Goal: Task Accomplishment & Management: Manage account settings

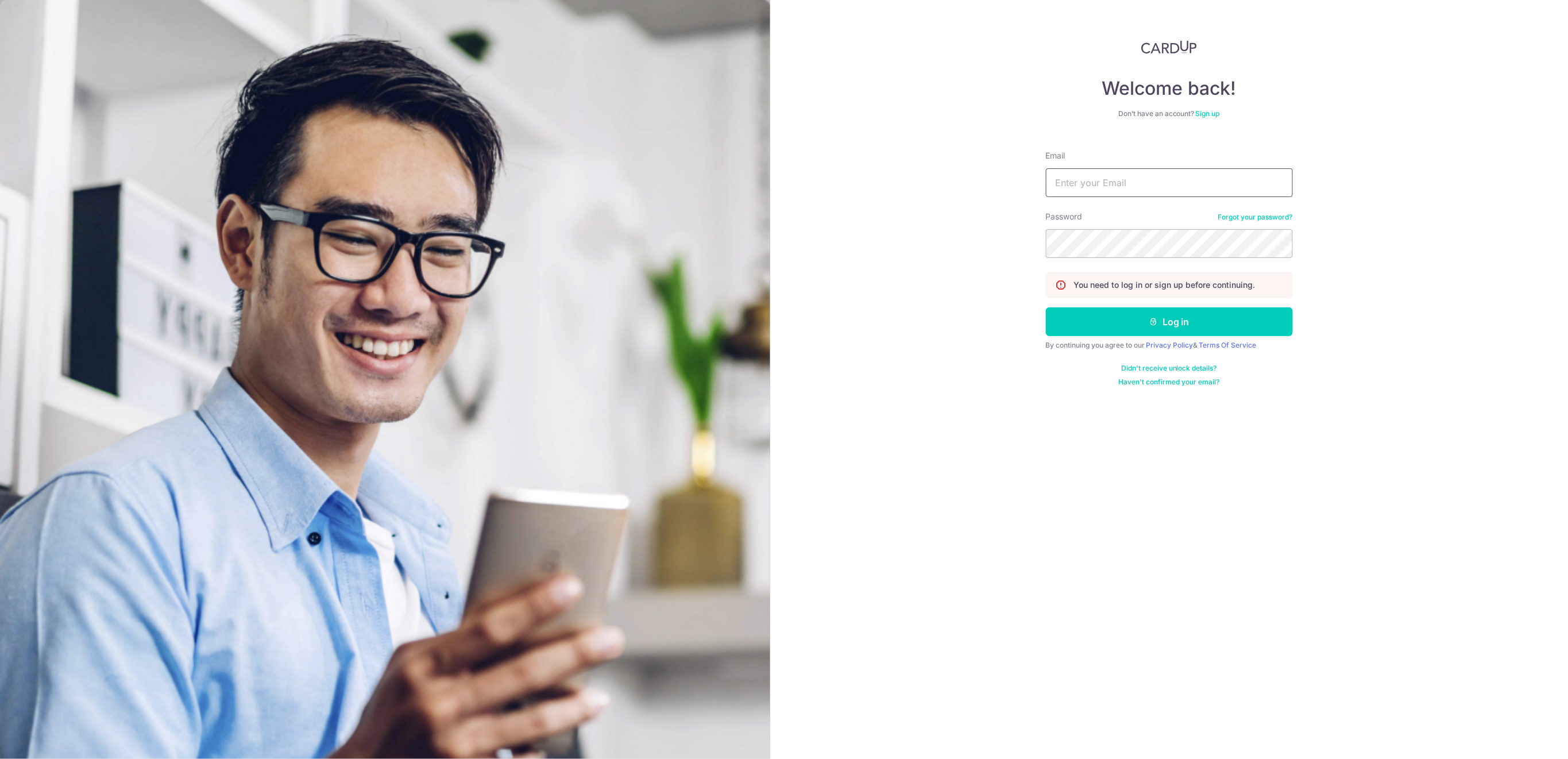
click at [1129, 180] on input "Email" at bounding box center [1169, 182] width 247 height 29
type input "[EMAIL_ADDRESS][DOMAIN_NAME]"
click at [1186, 321] on button "Log in" at bounding box center [1169, 321] width 247 height 29
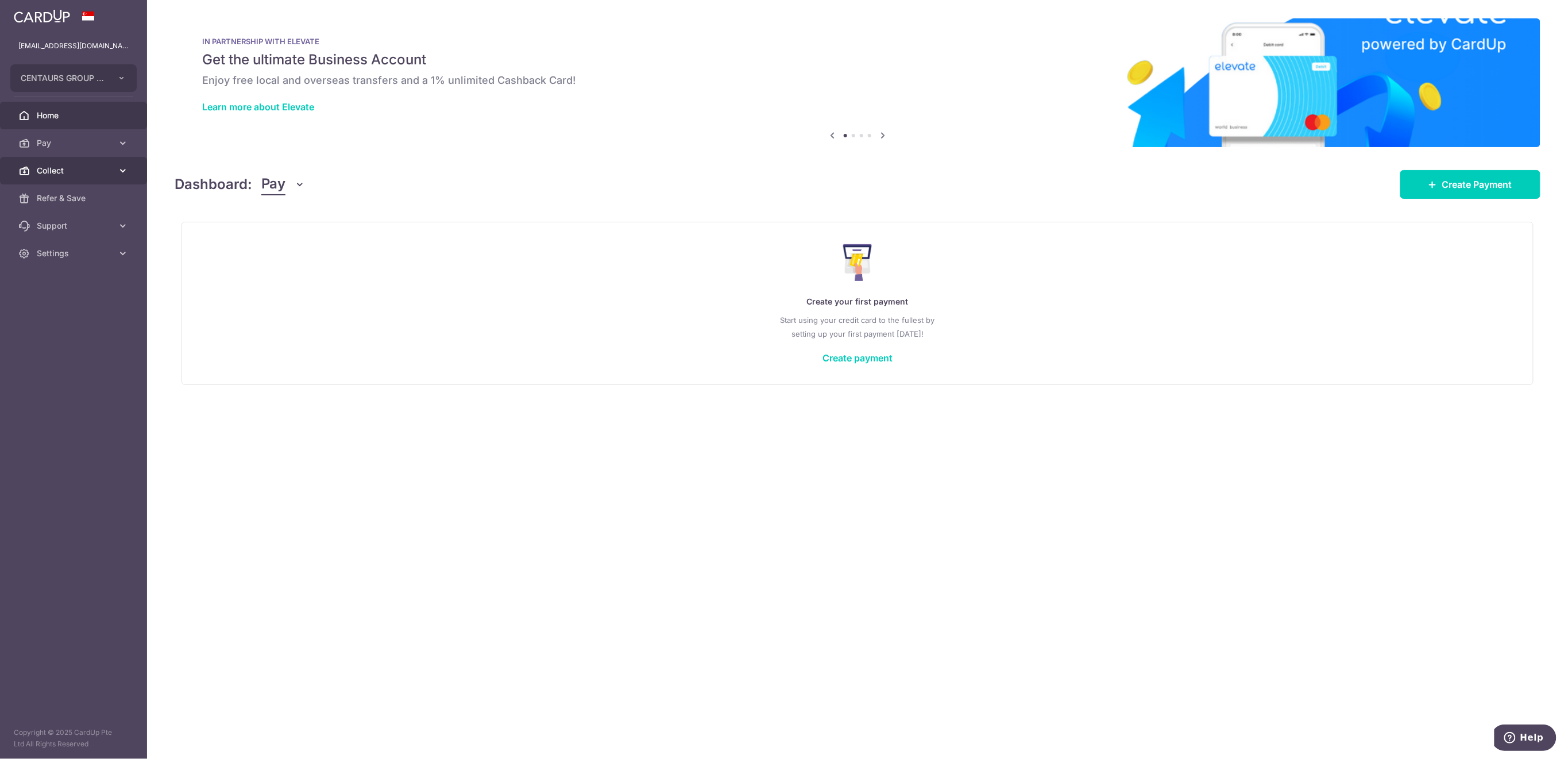
click at [76, 173] on span "Collect" at bounding box center [75, 171] width 76 height 11
click at [71, 200] on span "Dashboard" at bounding box center [75, 198] width 76 height 11
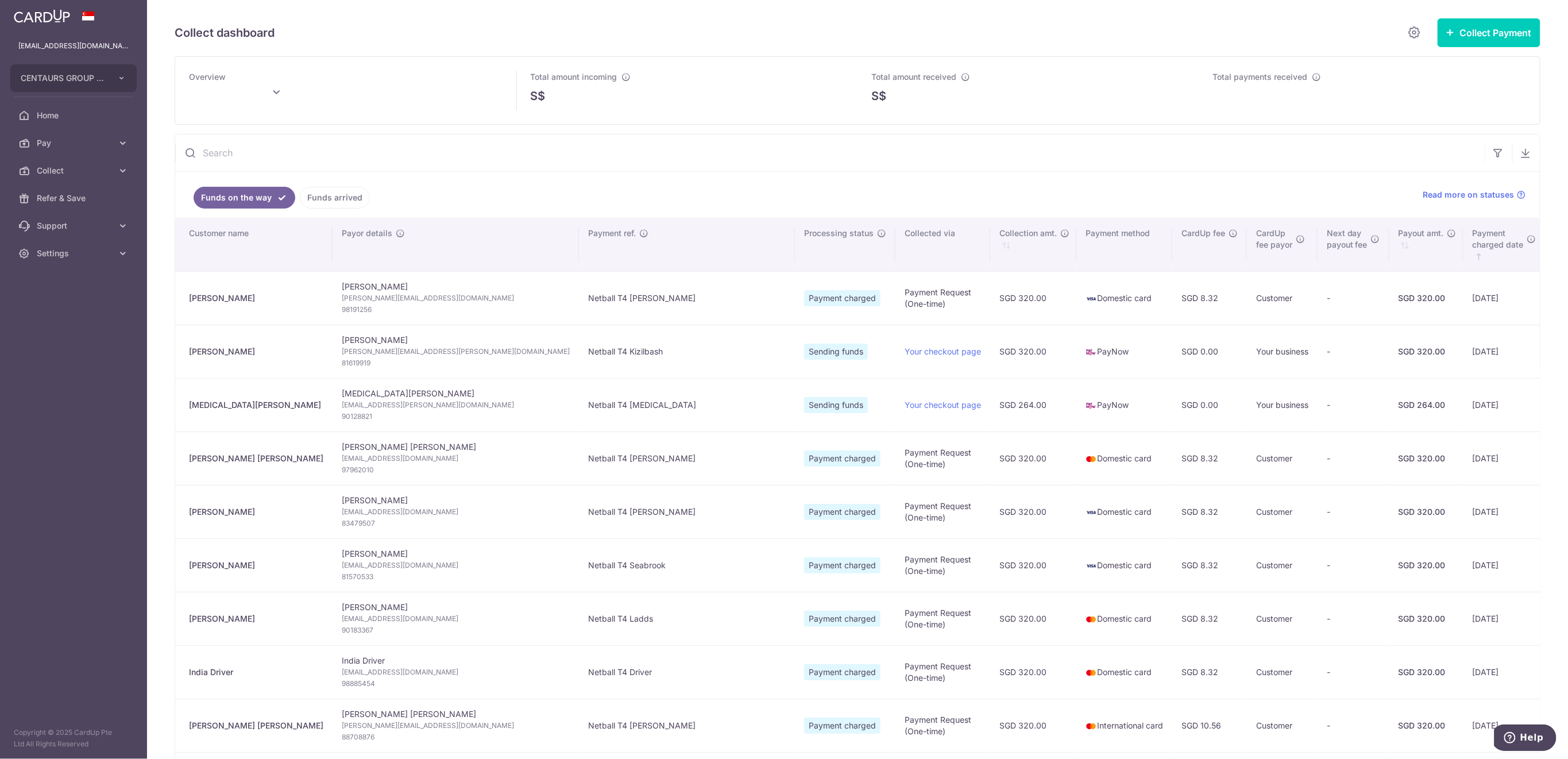
type input "October 2025"
click at [340, 202] on link "Funds arrived" at bounding box center [335, 198] width 70 height 22
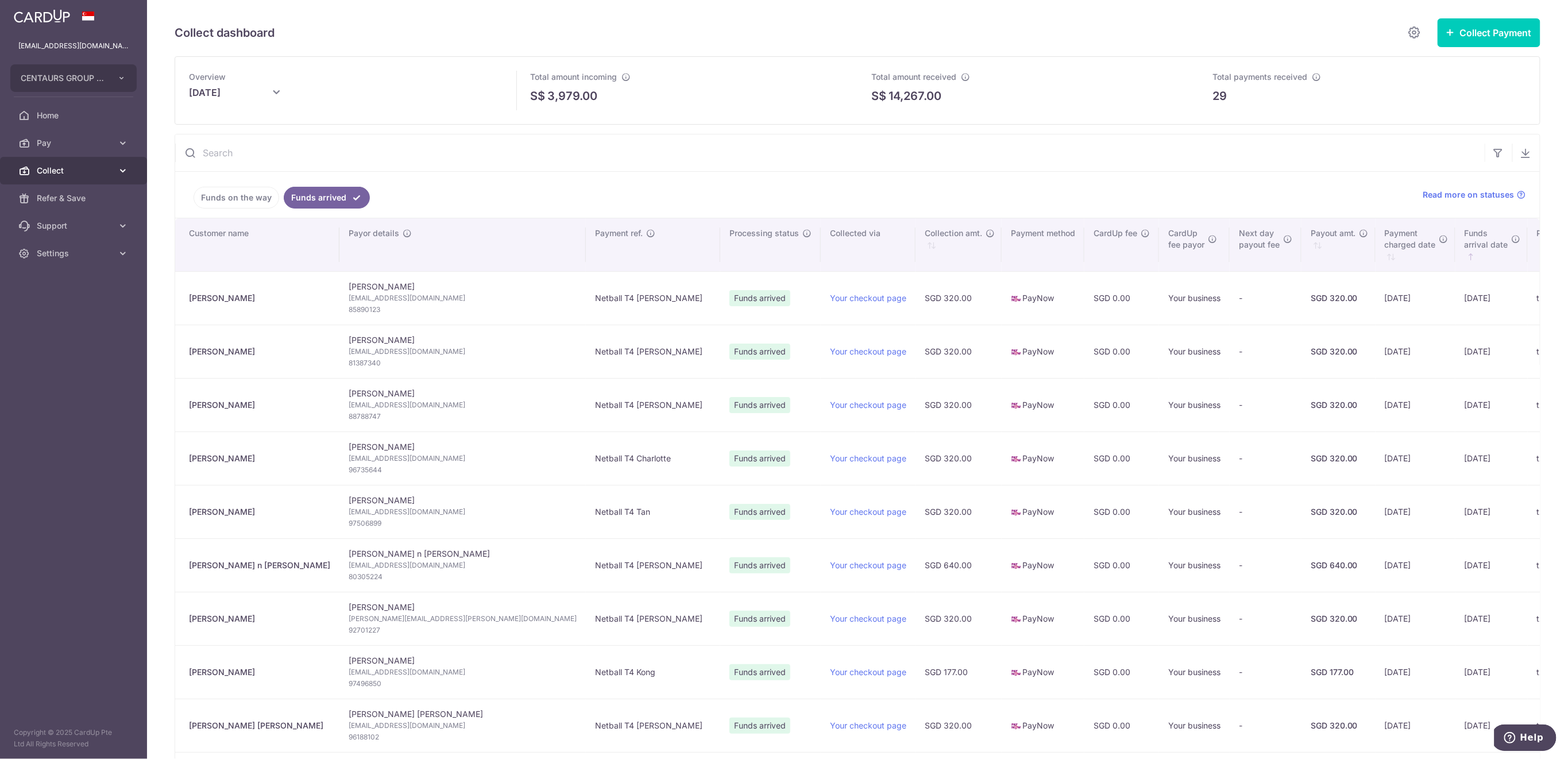
click at [89, 173] on span "Collect" at bounding box center [75, 171] width 76 height 11
click at [96, 257] on span "Payment Requests" at bounding box center [75, 253] width 76 height 11
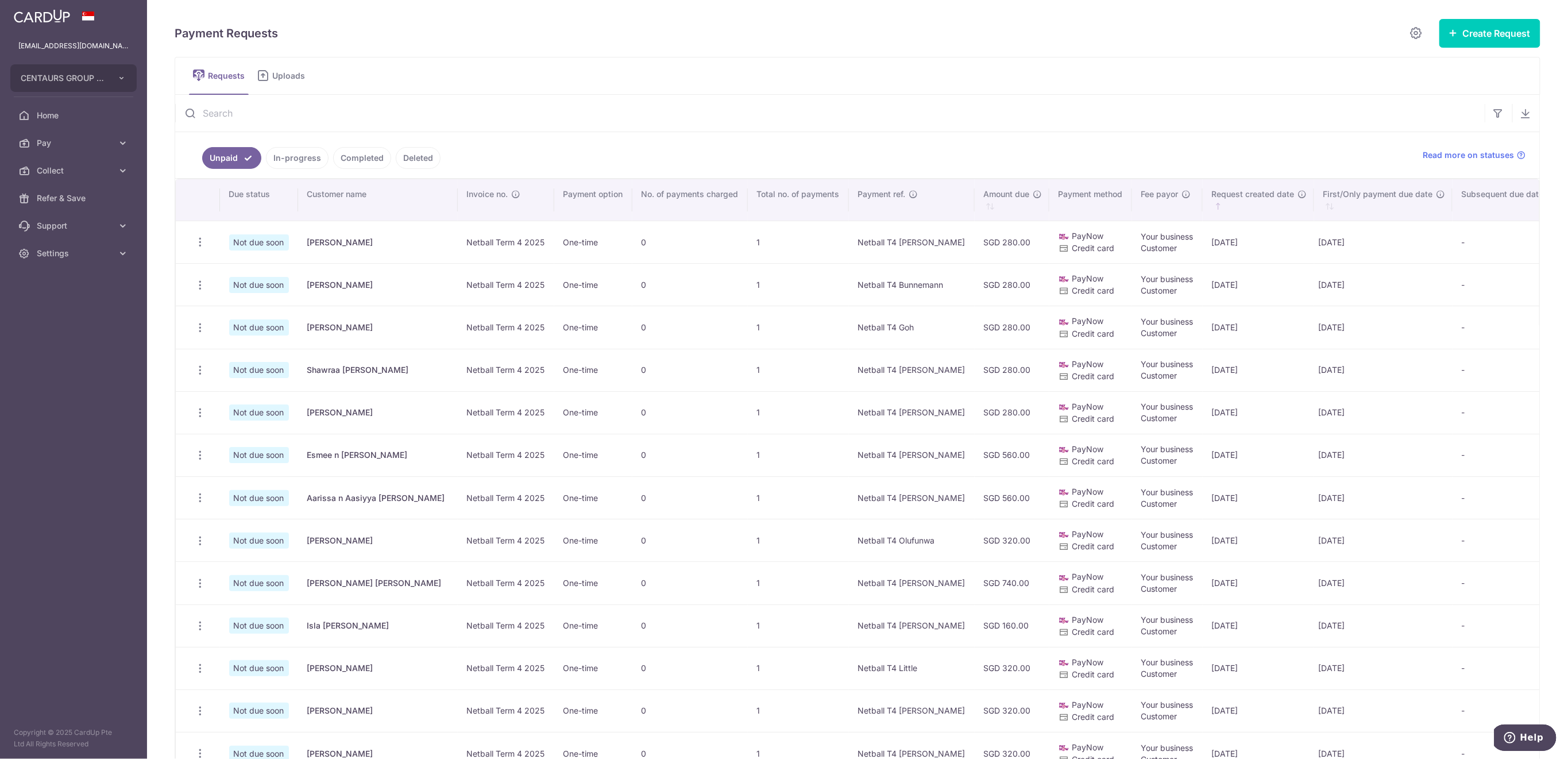
click at [319, 112] on input "text" at bounding box center [830, 114] width 1309 height 37
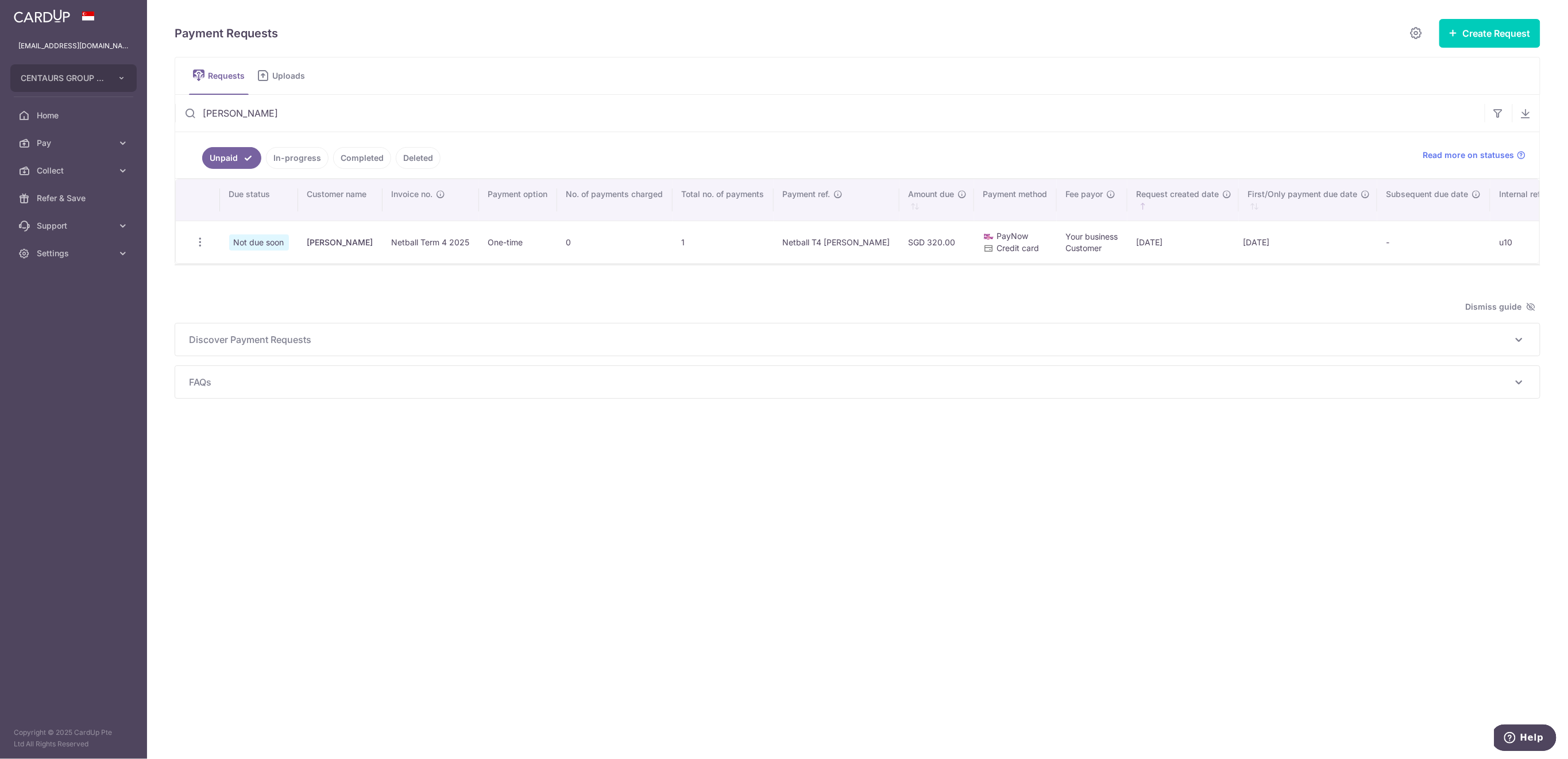
type input "williams"
click at [200, 242] on icon "button" at bounding box center [200, 242] width 12 height 12
click at [235, 300] on span "Delete Request" at bounding box center [259, 302] width 73 height 14
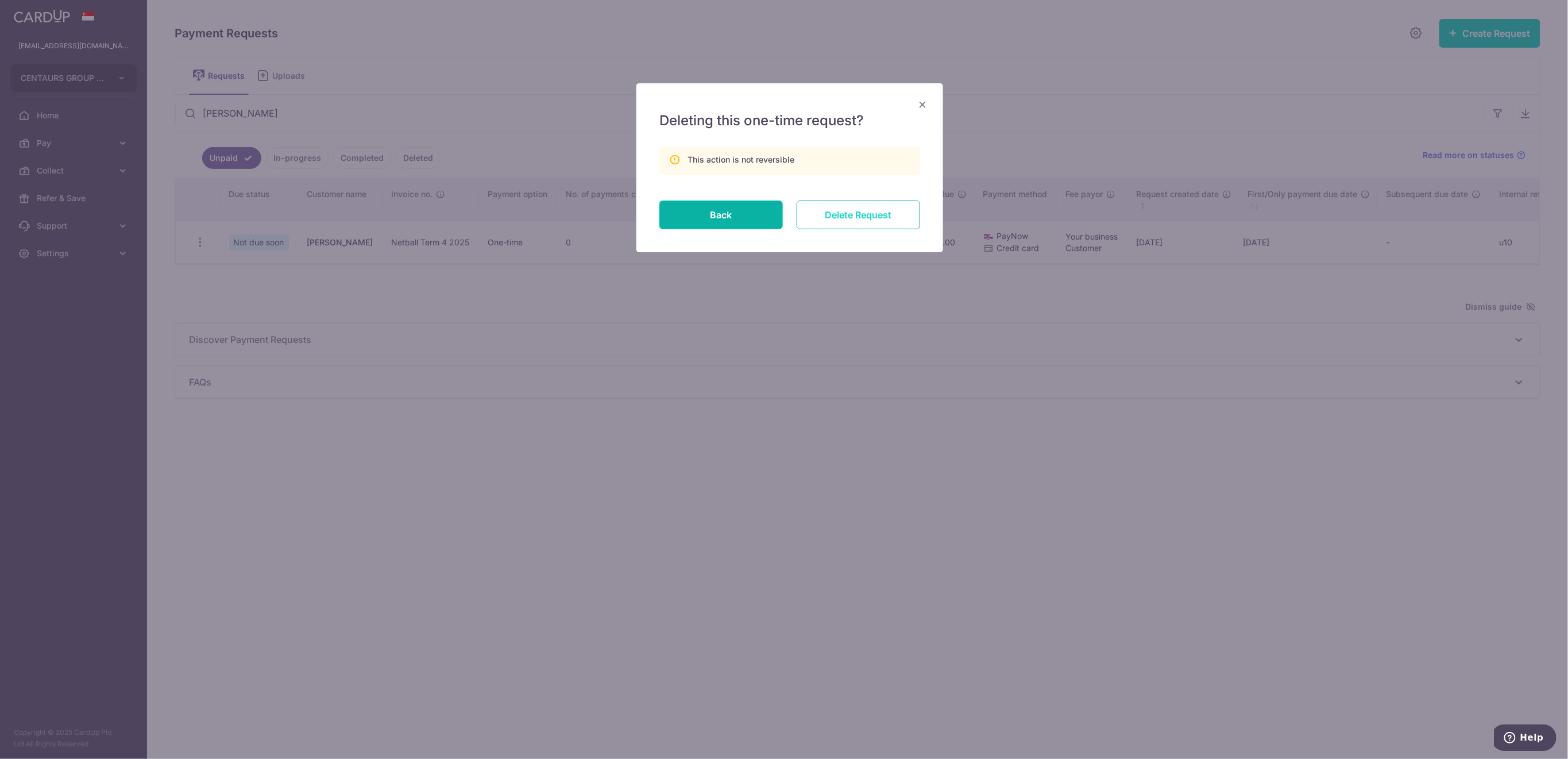
click at [852, 216] on input "Delete Request" at bounding box center [859, 214] width 124 height 29
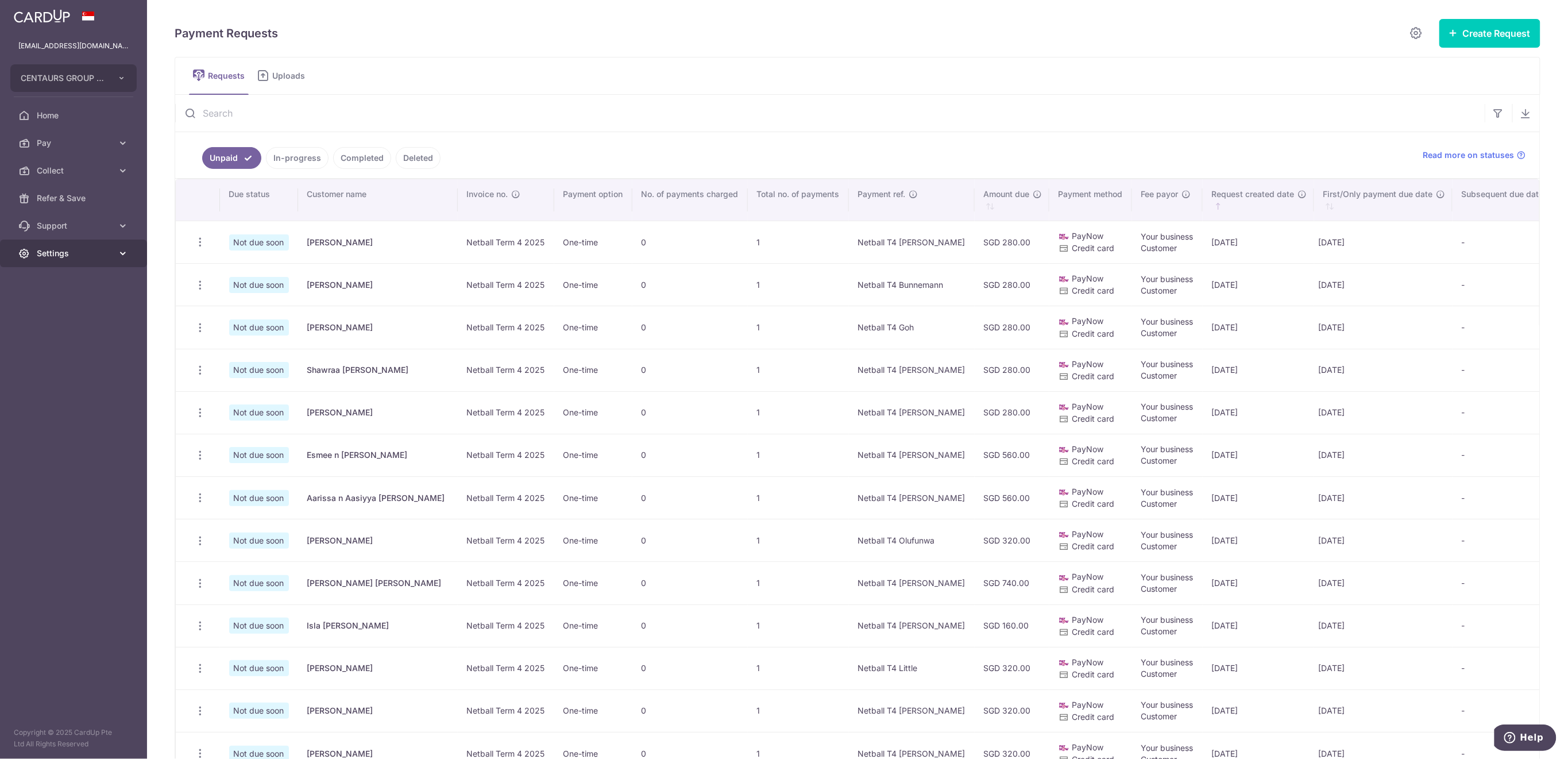
click at [76, 256] on span "Settings" at bounding box center [75, 253] width 76 height 11
click at [84, 309] on span "Logout" at bounding box center [75, 309] width 76 height 11
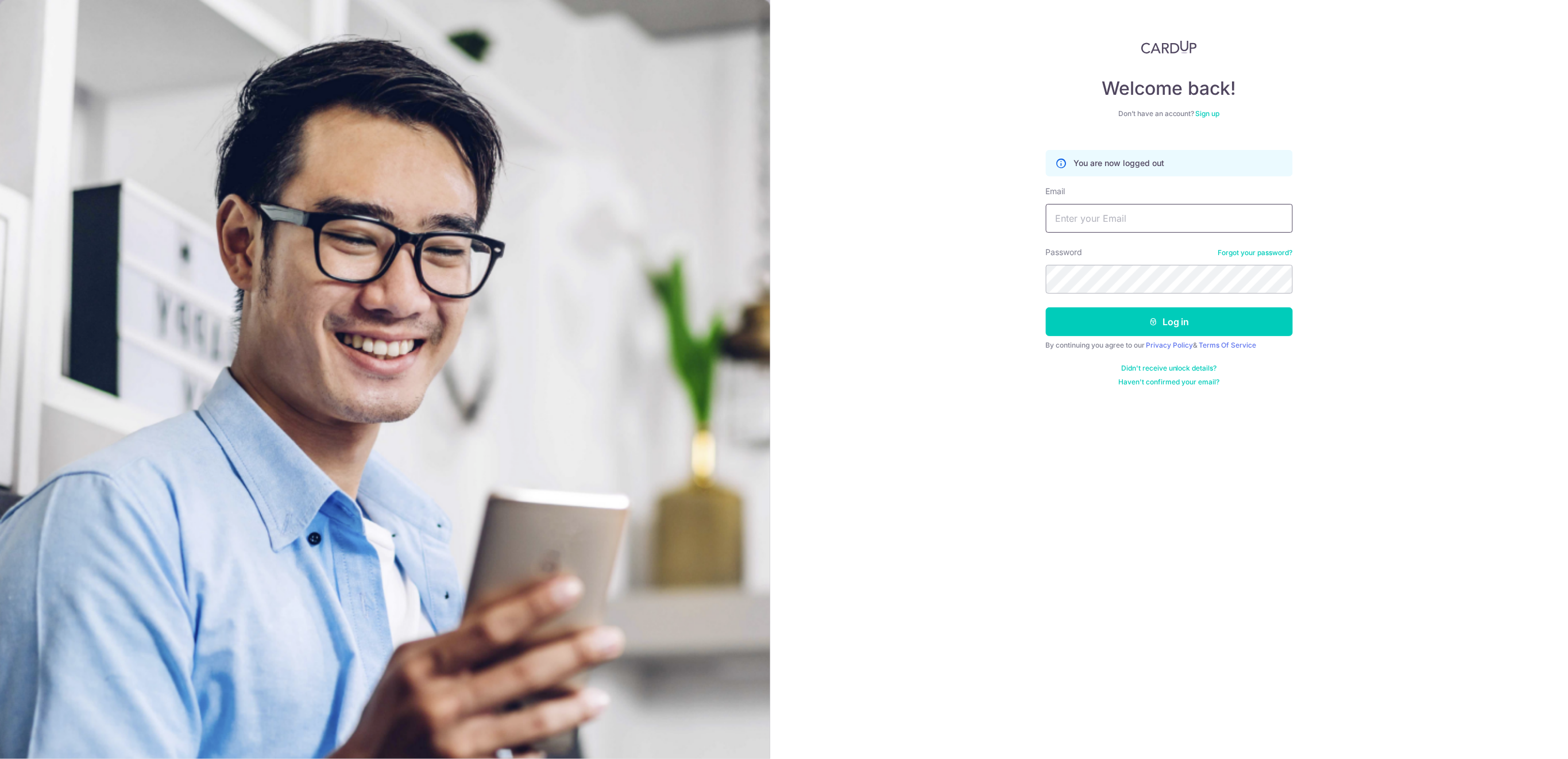
click at [1098, 221] on input "Email" at bounding box center [1169, 218] width 247 height 29
type input "[EMAIL_ADDRESS][DOMAIN_NAME]"
click at [1163, 320] on button "Log in" at bounding box center [1169, 321] width 247 height 29
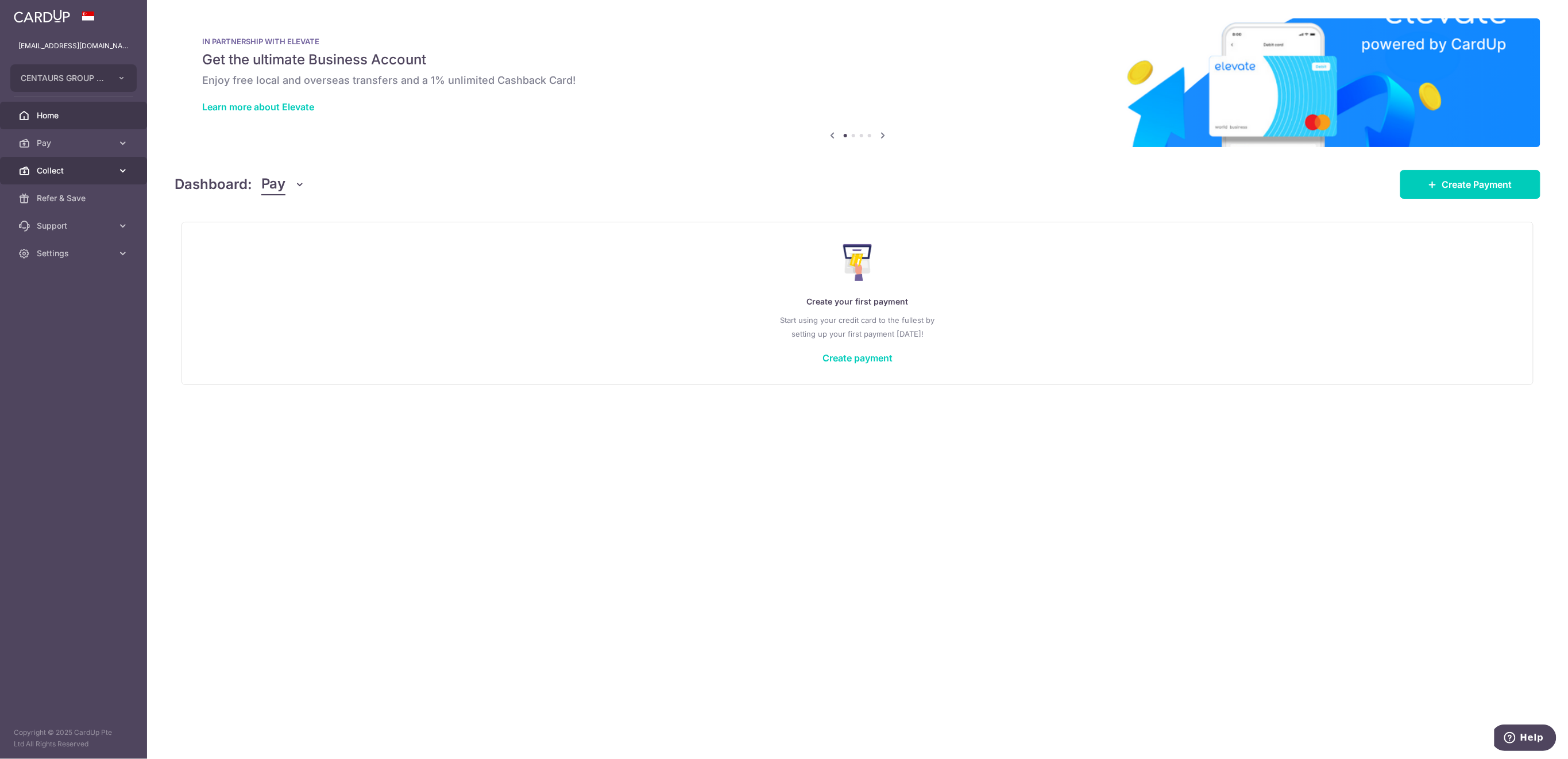
click at [61, 176] on span "Collect" at bounding box center [75, 171] width 76 height 11
click at [79, 257] on span "Payment Requests" at bounding box center [75, 253] width 76 height 11
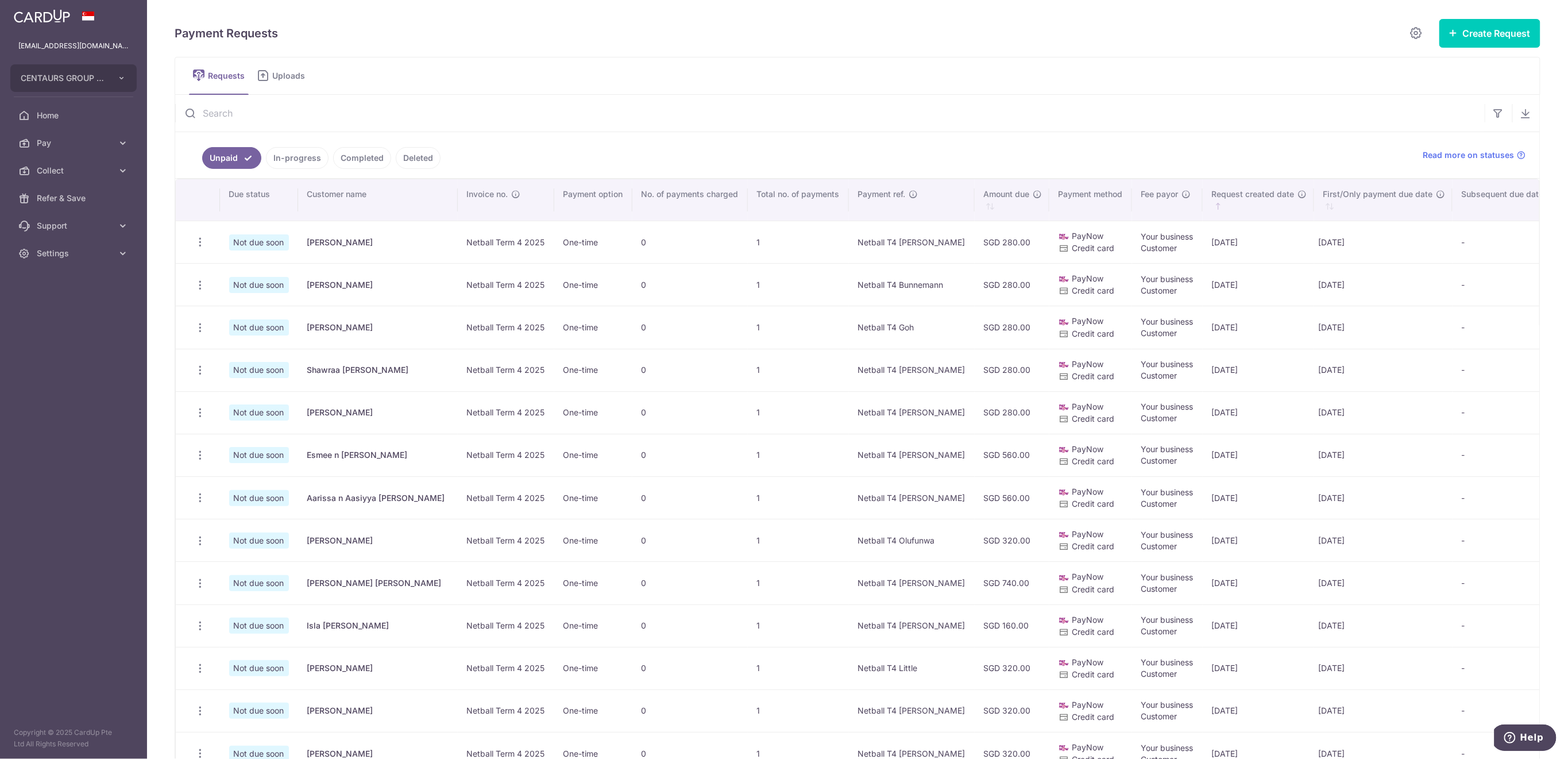
click at [226, 112] on input "text" at bounding box center [830, 114] width 1309 height 37
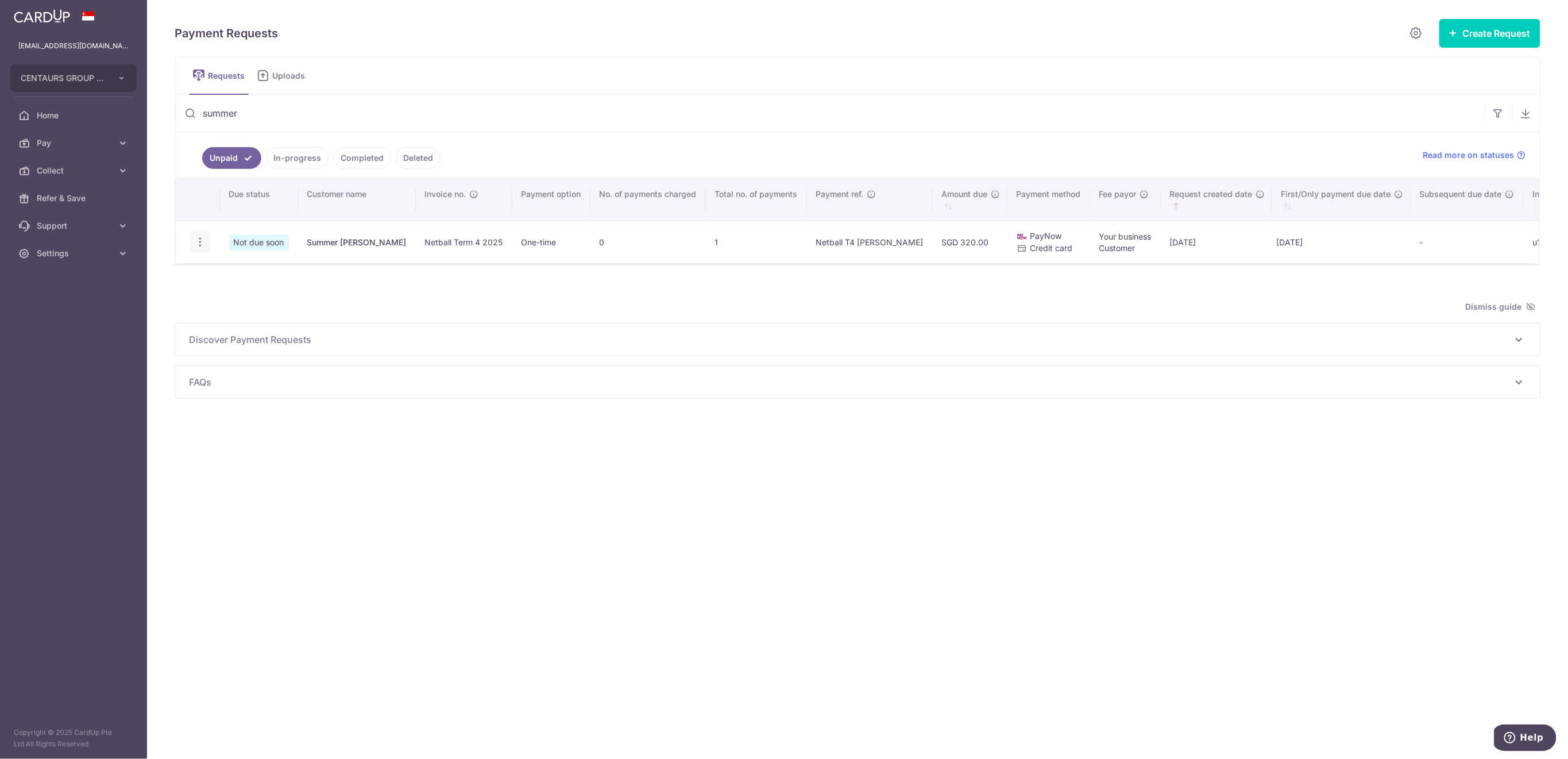
type input "summer"
click at [203, 242] on icon "button" at bounding box center [200, 242] width 12 height 12
click at [238, 299] on span "Delete Request" at bounding box center [259, 302] width 73 height 14
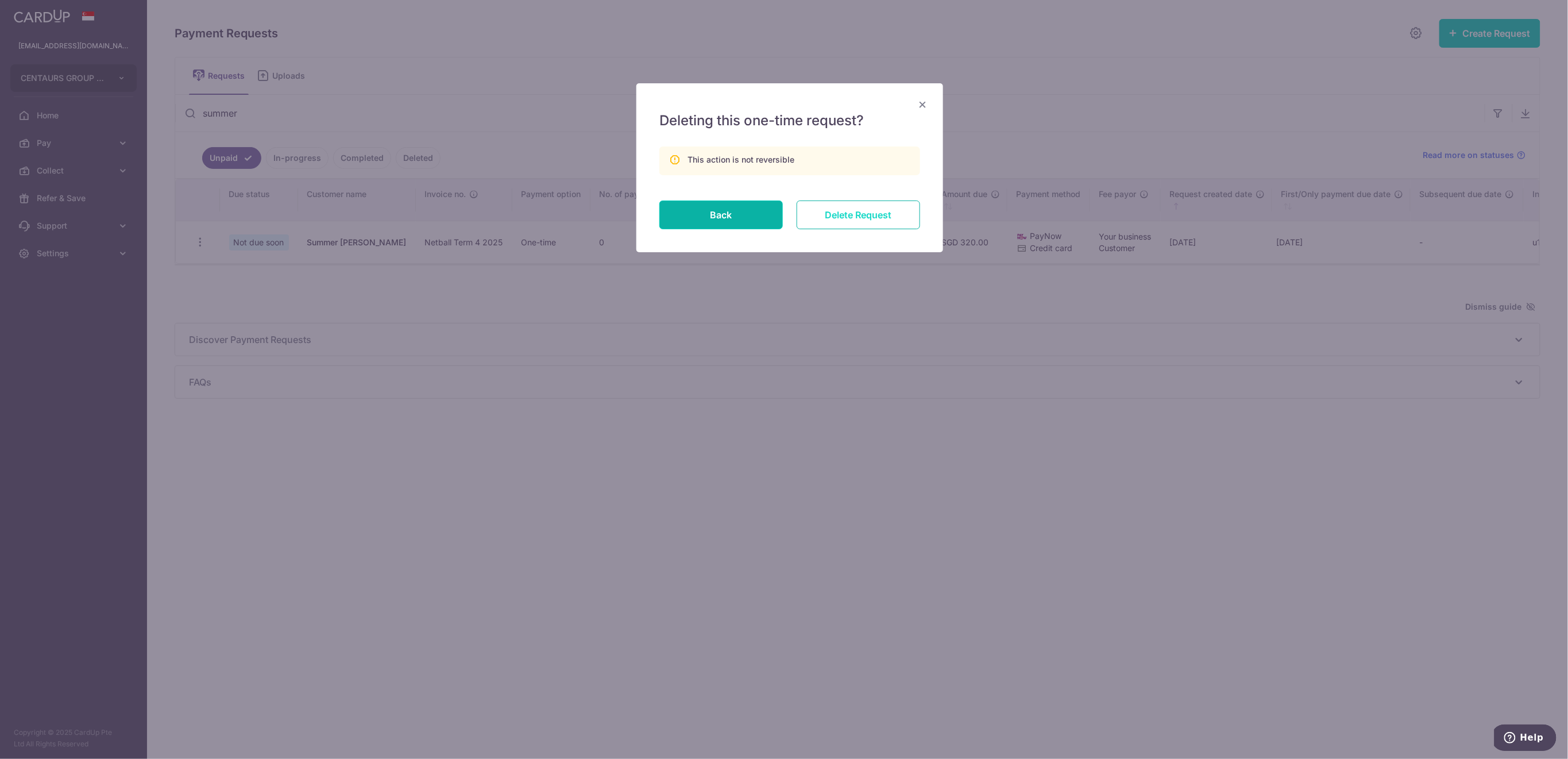
click at [871, 212] on input "Delete Request" at bounding box center [859, 214] width 124 height 29
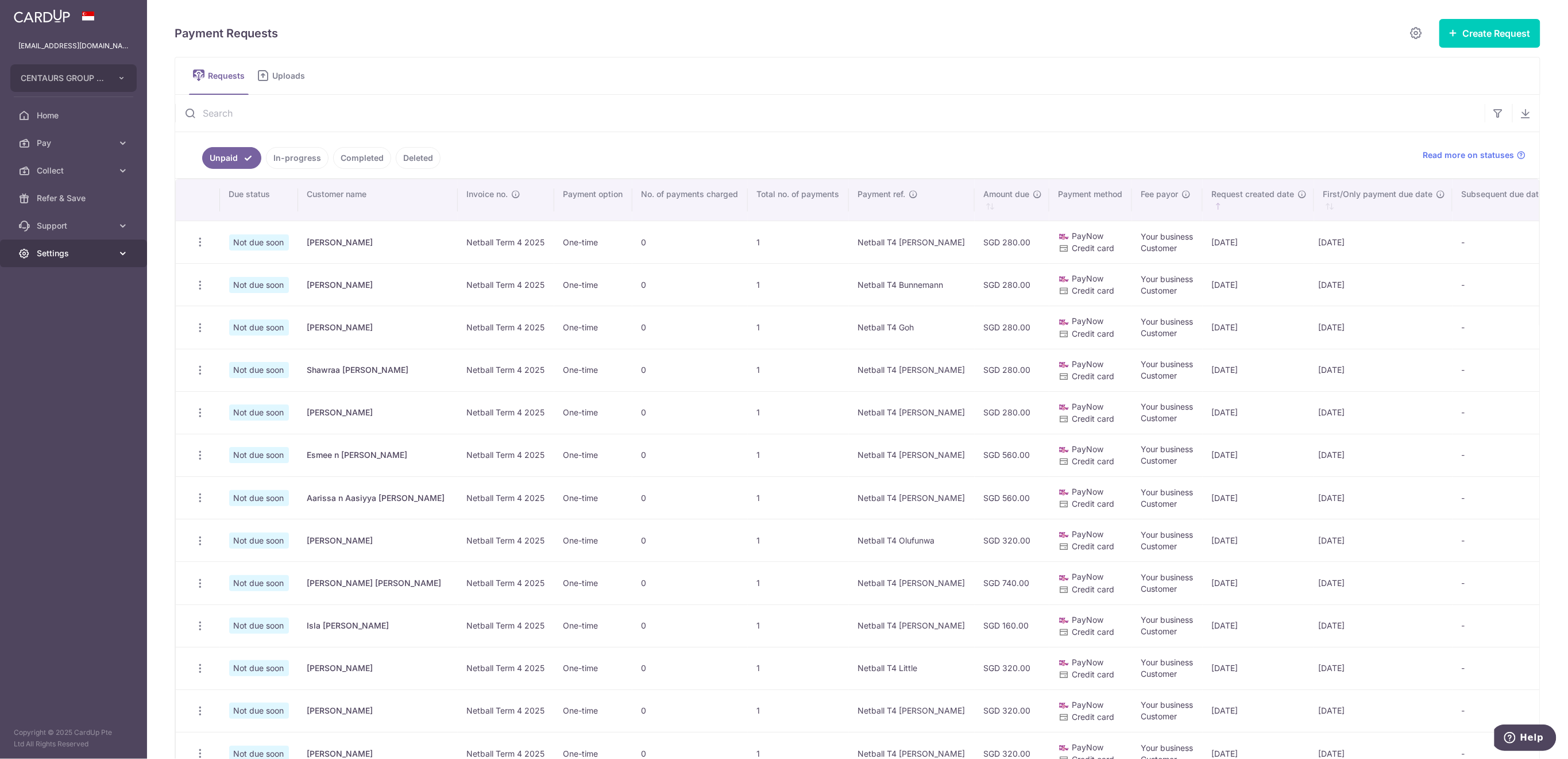
click at [81, 253] on span "Settings" at bounding box center [75, 253] width 76 height 11
click at [73, 311] on span "Logout" at bounding box center [75, 309] width 76 height 11
